Goal: Task Accomplishment & Management: Complete application form

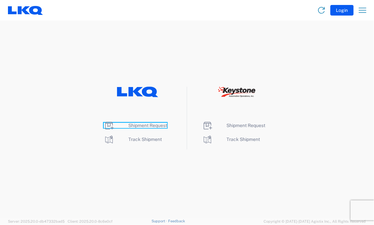
click at [137, 125] on span "Shipment Request" at bounding box center [147, 125] width 39 height 5
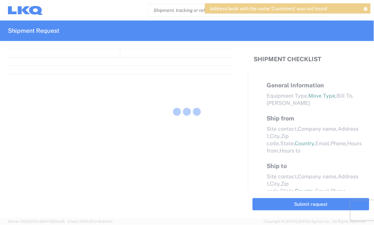
select select "FULL"
select select "LBS"
select select "IN"
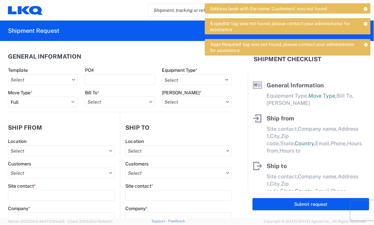
click at [72, 80] on icon at bounding box center [73, 80] width 3 height 2
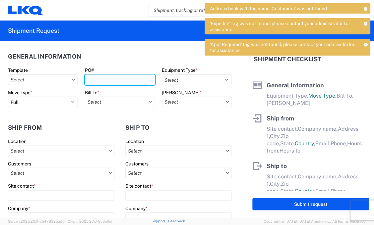
click at [95, 80] on input "PO#" at bounding box center [120, 80] width 70 height 11
type input "T31661"
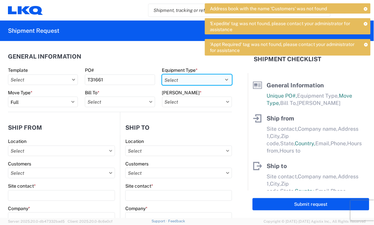
click at [220, 78] on select "Select 53’ Dry Van Flatbed Dropdeck (van) Lowboy (flatbed) Rail" at bounding box center [197, 80] width 70 height 11
select select "STDV"
click at [162, 75] on select "Select 53’ Dry Van Flatbed Dropdeck (van) Lowboy (flatbed) Rail" at bounding box center [197, 80] width 70 height 11
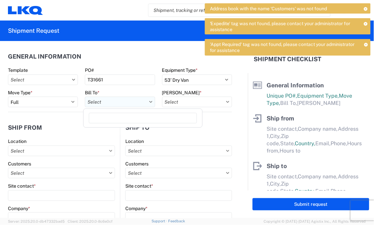
click at [144, 103] on input "text" at bounding box center [120, 102] width 70 height 11
type input "3392"
click at [118, 131] on div "3392 - Transmetco" at bounding box center [143, 131] width 116 height 11
type input "3392 - Transmetco"
click at [220, 104] on input "text" at bounding box center [197, 102] width 70 height 11
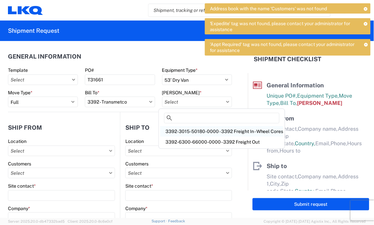
click at [214, 131] on div "3392-3015-50180-0000 - 3392 Freight In - Wheel Cores" at bounding box center [221, 131] width 123 height 11
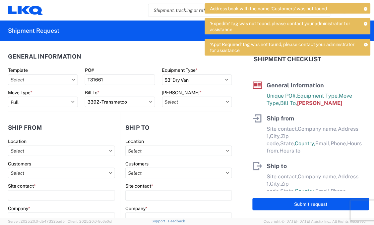
type input "3392-3015-50180-0000 - 3392 Freight In - Wheel Cores"
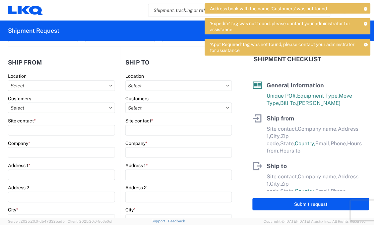
scroll to position [74, 0]
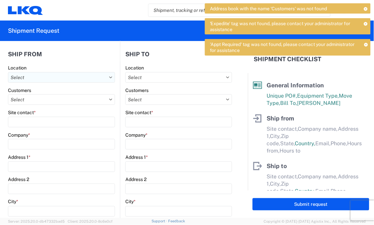
click at [29, 79] on input "text" at bounding box center [61, 77] width 107 height 11
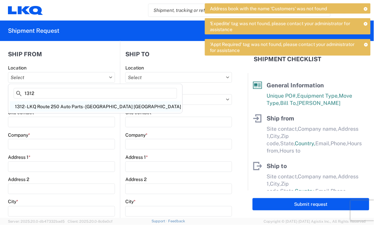
type input "1312"
click at [45, 106] on div "1312 - LKQ Route 250 Auto Parts - Harrisville OH" at bounding box center [95, 106] width 171 height 11
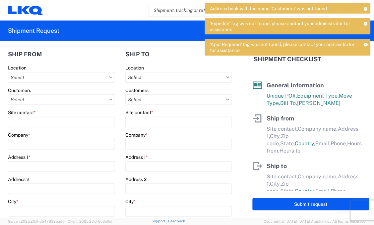
type input "1312 - LKQ Route 250 Auto Parts - Harrisville OH"
type input "LKQ Corporation"
type input "152 State Route 250"
type input "Harrisville"
type input "43974"
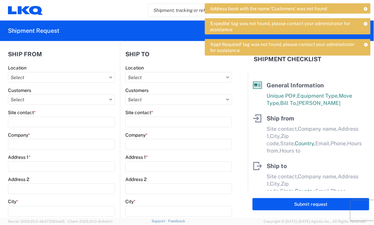
select select "OH"
select select "US"
type input "11:00"
type input "14:00"
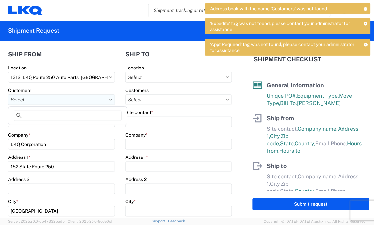
click at [69, 103] on input "text" at bounding box center [61, 99] width 107 height 11
click at [99, 28] on agx-form-header "Shipment Request" at bounding box center [187, 31] width 374 height 21
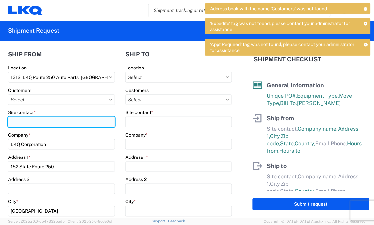
click at [15, 122] on input "Site contact *" at bounding box center [61, 122] width 107 height 11
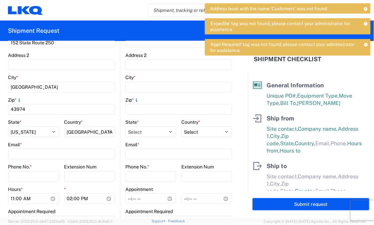
scroll to position [221, 0]
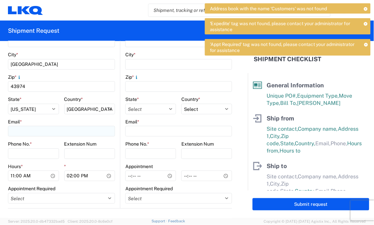
type input "Ed Sobolewski"
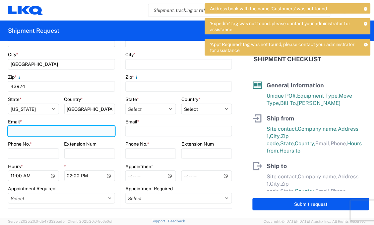
click at [32, 133] on input "Email *" at bounding box center [61, 131] width 107 height 11
type input "ersobolewski@lkqcorp.com"
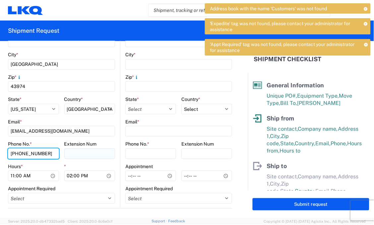
type input "740-546-4787"
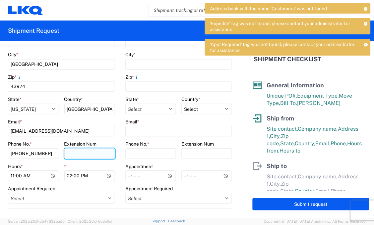
click at [72, 153] on input "Extension Num" at bounding box center [89, 154] width 51 height 11
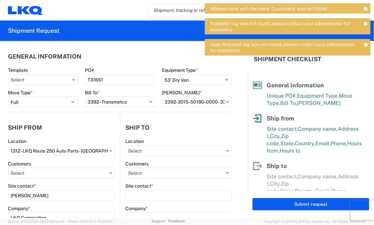
scroll to position [37, 0]
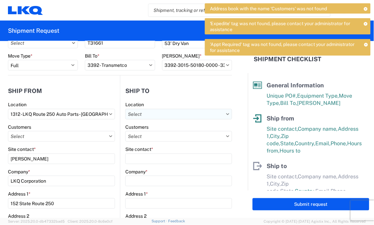
type input "4787"
click at [221, 115] on input "text" at bounding box center [178, 114] width 107 height 11
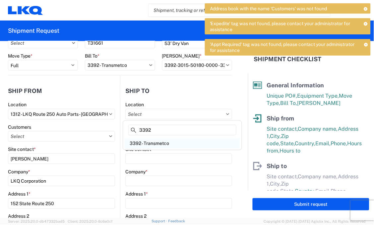
type input "3392"
click at [153, 142] on div "3392 - Transmetco" at bounding box center [182, 143] width 116 height 11
type input "3392 - Transmetco"
type input "LKQ Corporation"
type input "1750 Riverfork Dr"
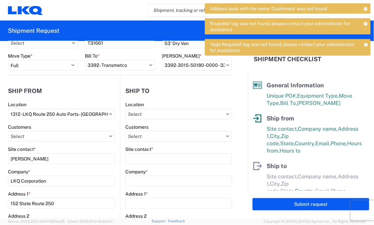
type input "Huntington"
type input "46750"
select select "US"
type input "260-355-0089"
select select
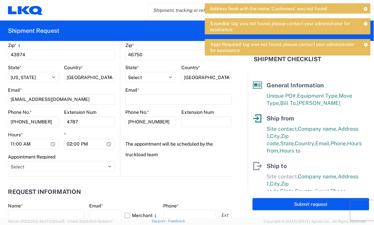
scroll to position [257, 0]
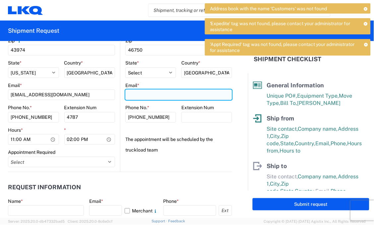
click at [133, 94] on input "Email *" at bounding box center [178, 94] width 107 height 11
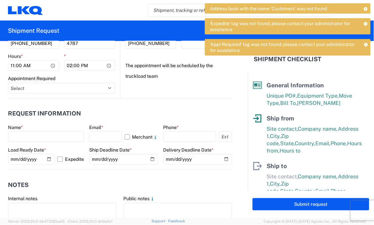
scroll to position [368, 0]
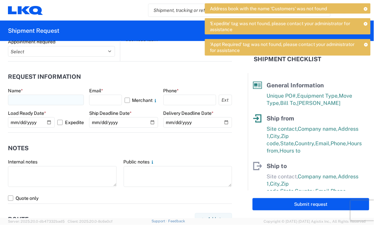
type input "3392dispatch@lkqcorp.com"
click at [25, 98] on input "text" at bounding box center [46, 100] width 76 height 11
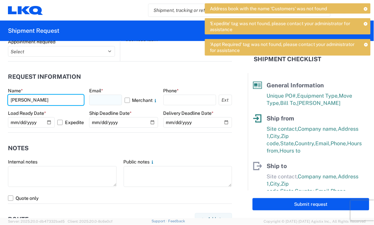
type input "Edward Sobolewski"
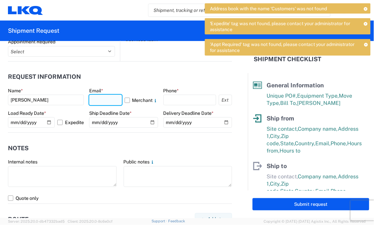
click at [94, 102] on input "text" at bounding box center [105, 100] width 33 height 11
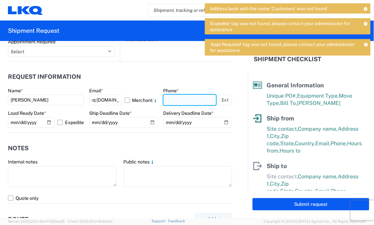
click at [172, 98] on input "text" at bounding box center [189, 100] width 53 height 11
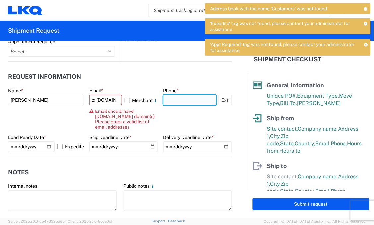
scroll to position [0, 0]
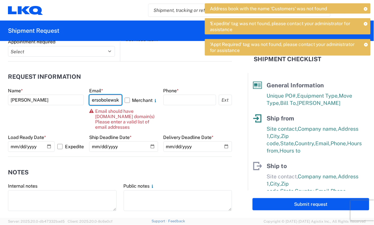
click at [115, 102] on input "ersobolewski@lkq corp.com" at bounding box center [105, 100] width 33 height 11
drag, startPoint x: 118, startPoint y: 100, endPoint x: 78, endPoint y: 101, distance: 39.8
click at [78, 101] on div "Name * Edward Sobolewski Email * ersobolewskiki@lkq corp.com Merchant Email sho…" at bounding box center [120, 122] width 224 height 69
drag, startPoint x: 117, startPoint y: 98, endPoint x: 88, endPoint y: 104, distance: 29.3
click at [88, 104] on div "Name * Edward Sobolewski Email * ki@lkq corp.com Merchant Email should have lkq…" at bounding box center [120, 122] width 224 height 69
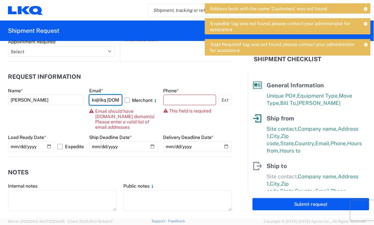
type input ".com"
drag, startPoint x: 106, startPoint y: 102, endPoint x: 87, endPoint y: 102, distance: 18.9
click at [87, 102] on div "Name * Edward Sobolewski Email * .com Merchant Email should have lkqcorp.com do…" at bounding box center [120, 122] width 224 height 69
type input "ersobolewski@lkqcorp.com"
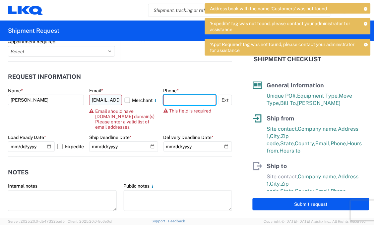
type input "7405464787"
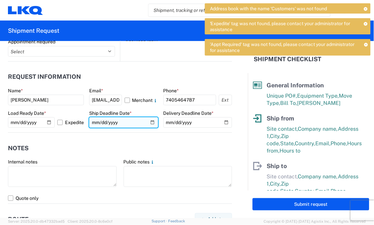
click at [150, 123] on input "date" at bounding box center [123, 122] width 69 height 11
type input "2025-10-09"
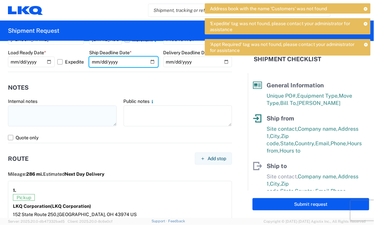
scroll to position [442, 0]
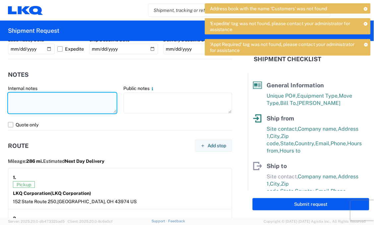
click at [15, 96] on textarea at bounding box center [62, 103] width 109 height 21
drag, startPoint x: 88, startPoint y: 98, endPoint x: 9, endPoint y: 97, distance: 79.5
click at [9, 97] on textarea "core wheels stacked and palletized" at bounding box center [62, 103] width 109 height 21
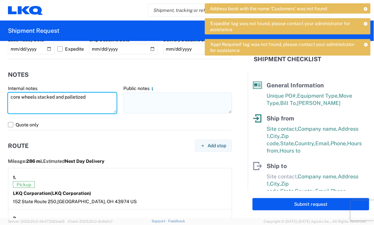
type textarea "core wheels stacked and palletized"
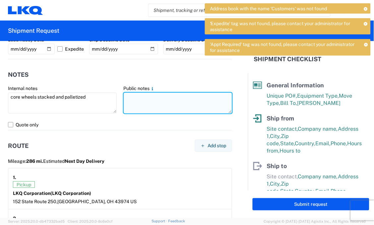
click at [133, 103] on textarea at bounding box center [178, 103] width 109 height 21
paste textarea "core wheels stacked and palletized"
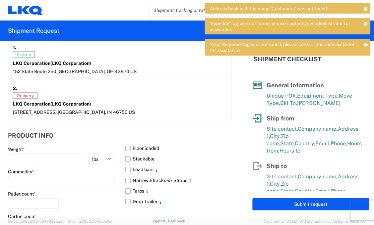
scroll to position [589, 0]
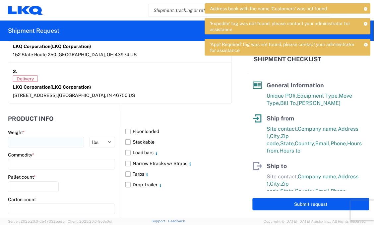
type textarea "core wheels stacked and palletized"
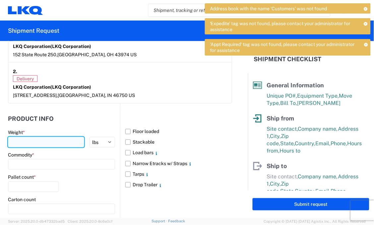
click at [18, 141] on input "number" at bounding box center [46, 142] width 76 height 11
type input "42000"
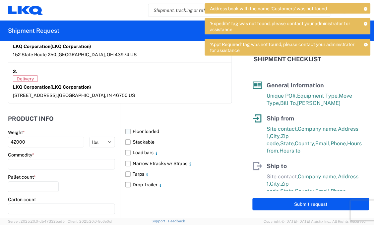
click at [126, 132] on label "Floor loaded" at bounding box center [178, 132] width 107 height 11
click at [0, 0] on input "Floor loaded" at bounding box center [0, 0] width 0 height 0
click at [125, 141] on label "Stackable" at bounding box center [178, 142] width 107 height 11
click at [0, 0] on input "Stackable" at bounding box center [0, 0] width 0 height 0
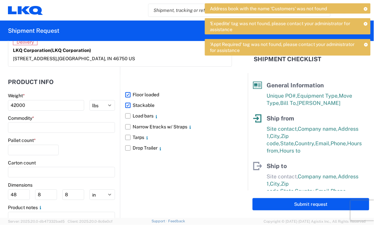
scroll to position [657, 0]
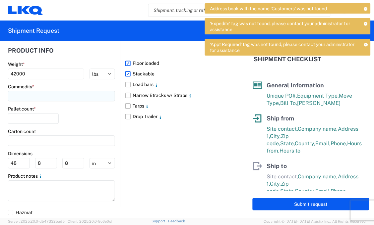
click at [33, 96] on input at bounding box center [61, 96] width 107 height 11
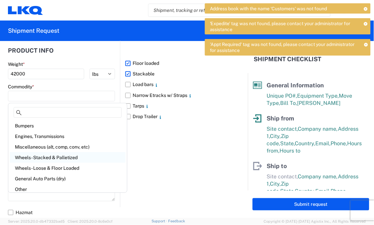
click at [35, 158] on div "Wheels - Stacked & Palletized" at bounding box center [68, 157] width 116 height 11
type input "Wheels - Stacked & Palletized"
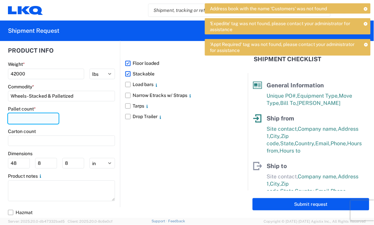
click at [18, 118] on input "number" at bounding box center [33, 119] width 51 height 11
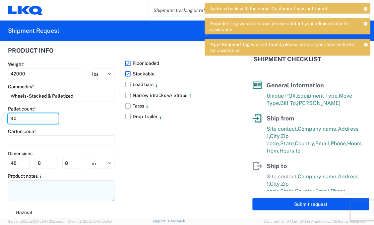
type input "40"
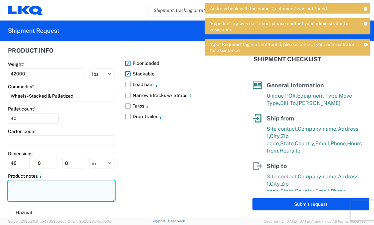
click at [17, 188] on textarea at bounding box center [61, 191] width 107 height 21
paste textarea "core wheels stacked and palletized"
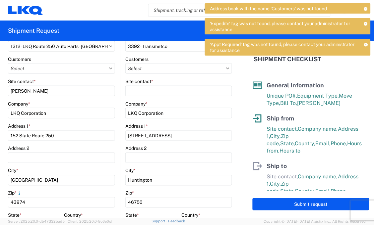
scroll to position [68, 0]
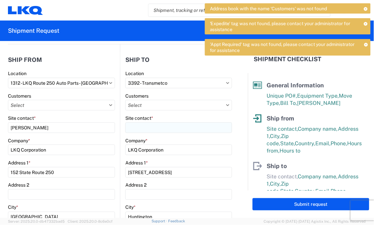
type textarea "core wheels stacked and palletized"
click at [134, 124] on input "Site contact *" at bounding box center [178, 128] width 107 height 11
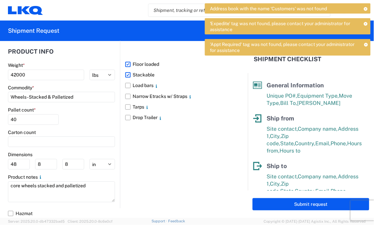
scroll to position [657, 0]
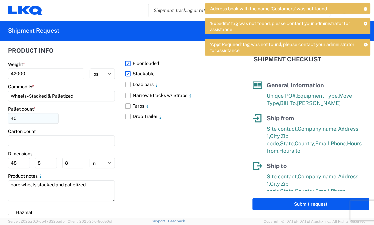
type input "3392 dispatch"
click at [20, 120] on input "40" at bounding box center [33, 119] width 51 height 11
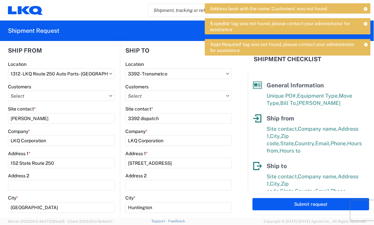
scroll to position [68, 0]
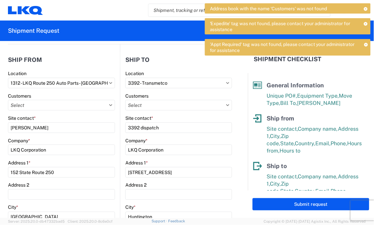
type input "42"
click at [109, 104] on icon at bounding box center [110, 105] width 3 height 2
click at [93, 107] on input "text" at bounding box center [61, 105] width 107 height 11
click at [111, 28] on agx-form-header "Shipment Request" at bounding box center [187, 31] width 374 height 21
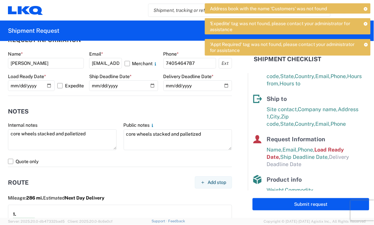
scroll to position [37, 0]
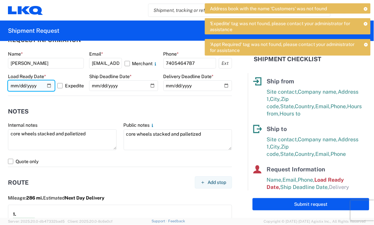
click at [50, 86] on input "2025-10-08" at bounding box center [31, 86] width 47 height 11
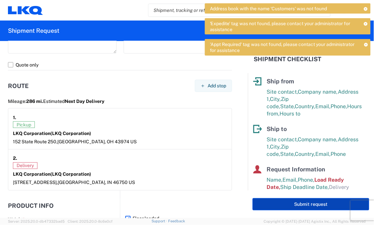
scroll to position [529, 0]
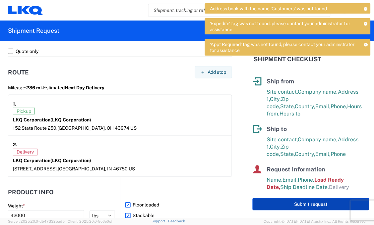
click at [300, 205] on button "Submit request" at bounding box center [310, 204] width 117 height 12
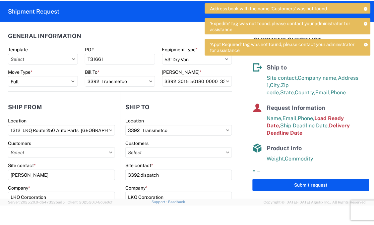
scroll to position [0, 0]
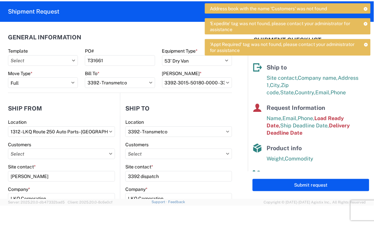
click at [72, 60] on icon at bounding box center [73, 61] width 3 height 2
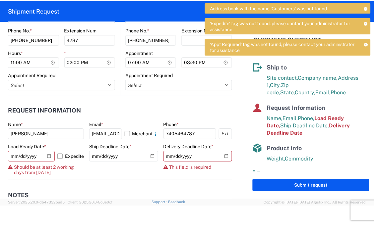
scroll to position [331, 0]
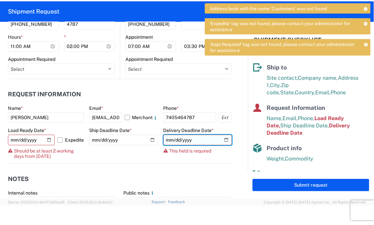
click at [220, 141] on input "date" at bounding box center [197, 140] width 69 height 11
type input "2025-10-10"
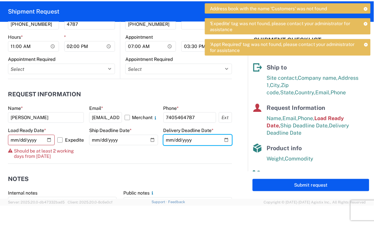
scroll to position [368, 0]
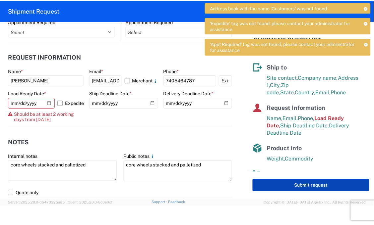
click at [305, 187] on button "Submit request" at bounding box center [310, 185] width 117 height 12
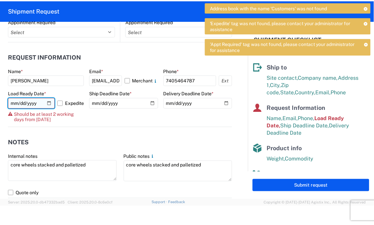
click at [50, 103] on input "2025-10-08" at bounding box center [31, 103] width 47 height 11
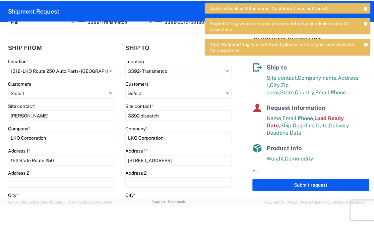
scroll to position [74, 0]
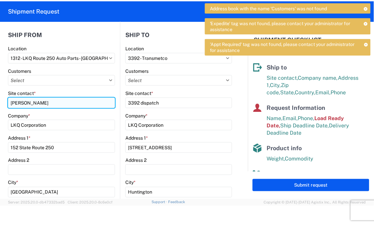
click at [16, 103] on input "Ed Sobolewski" at bounding box center [61, 103] width 107 height 11
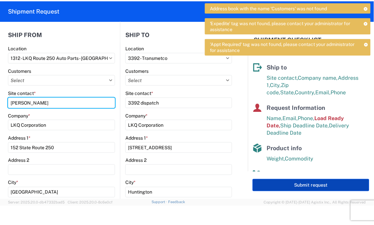
type input "Edward Sobolewski"
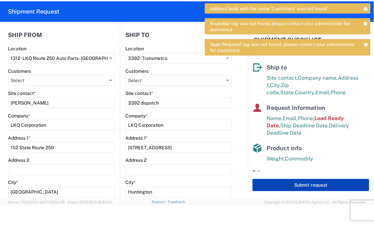
click at [298, 186] on button "Submit request" at bounding box center [310, 185] width 117 height 12
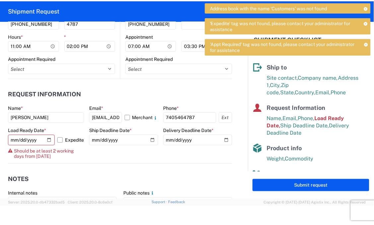
scroll to position [294, 0]
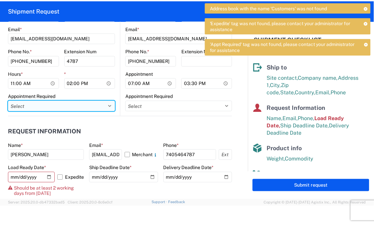
click at [105, 104] on select "Select Appt Required Appt Not Required Appt - First available" at bounding box center [61, 106] width 107 height 11
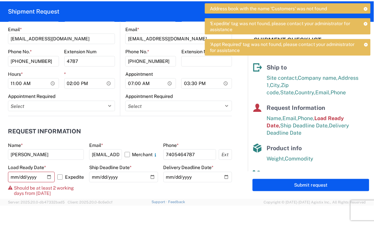
click at [51, 177] on input "2025-10-08" at bounding box center [31, 177] width 47 height 11
type input "2025-10-09"
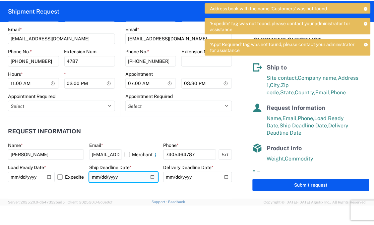
click at [149, 177] on input "2025-10-09" at bounding box center [123, 177] width 69 height 11
type input "2025-10-10"
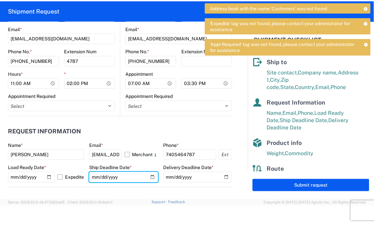
scroll to position [111, 0]
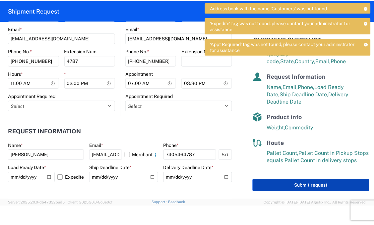
click at [304, 186] on button "Submit request" at bounding box center [310, 185] width 117 height 12
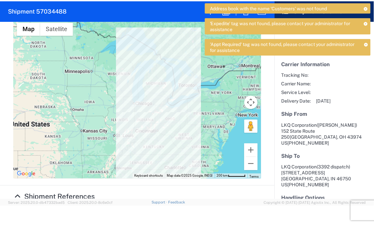
scroll to position [257, 0]
